Goal: Feedback & Contribution: Submit feedback/report problem

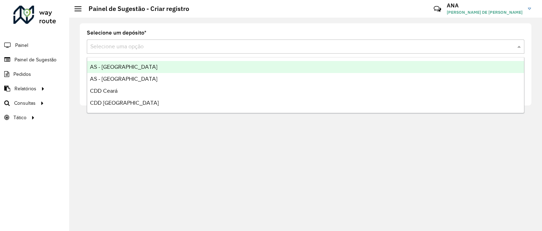
click at [137, 50] on input "text" at bounding box center [298, 47] width 417 height 8
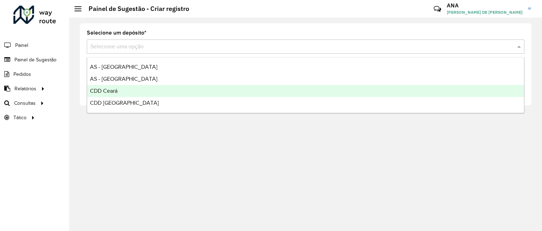
click at [117, 90] on span "CDD Ceará" at bounding box center [104, 91] width 28 height 6
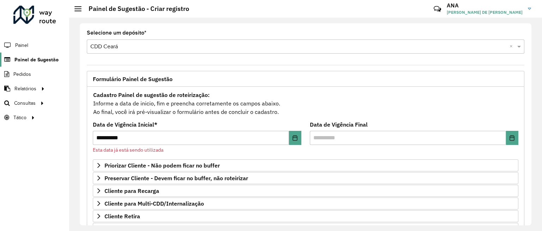
click at [42, 60] on span "Painel de Sugestão" at bounding box center [36, 59] width 44 height 7
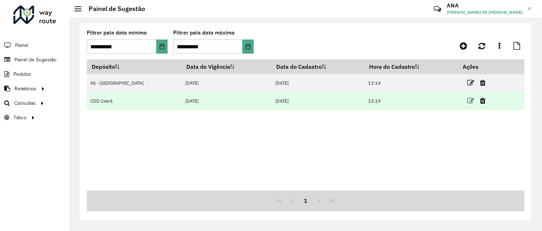
click at [468, 100] on icon at bounding box center [471, 100] width 7 height 7
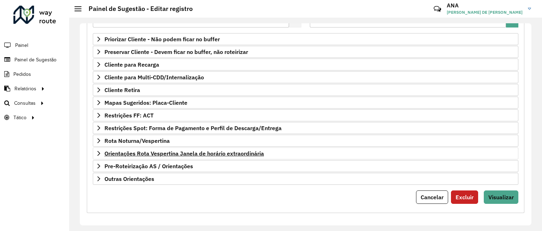
scroll to position [121, 0]
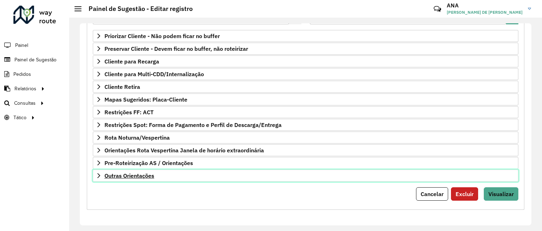
click at [144, 177] on span "Outras Orientações" at bounding box center [130, 176] width 50 height 6
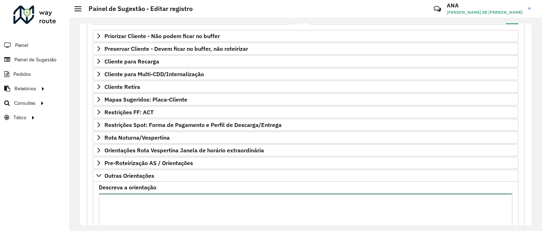
click at [136, 204] on textarea "Descreva a orientação" at bounding box center [306, 224] width 414 height 60
paste textarea "********"
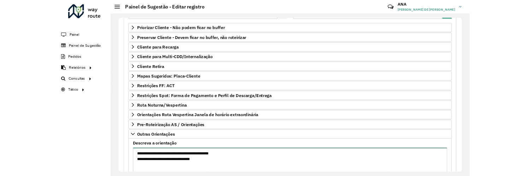
scroll to position [180, 0]
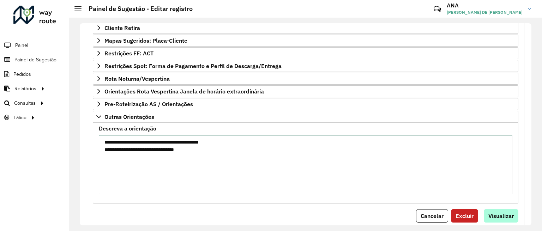
type textarea "**********"
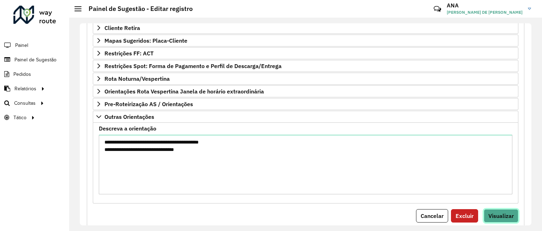
click at [501, 214] on span "Visualizar" at bounding box center [501, 216] width 25 height 7
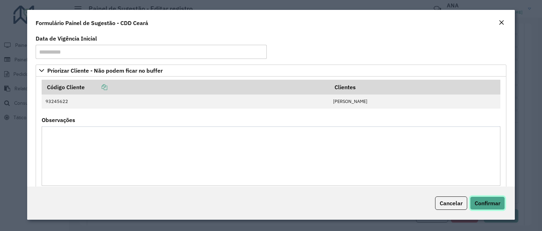
click at [486, 205] on span "Confirmar" at bounding box center [488, 203] width 26 height 7
